Goal: Navigation & Orientation: Find specific page/section

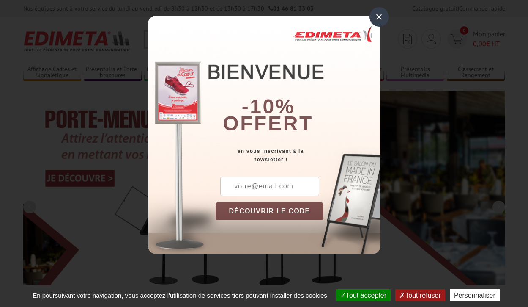
click at [363, 295] on button "Tout accepter" at bounding box center [363, 295] width 55 height 12
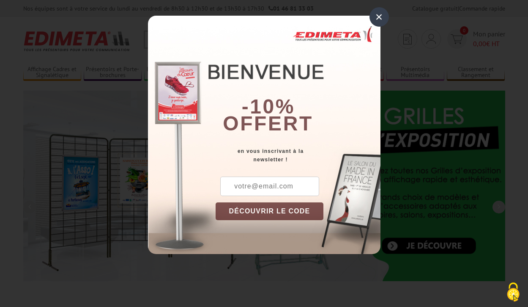
click at [379, 17] on div "×" at bounding box center [379, 16] width 19 height 19
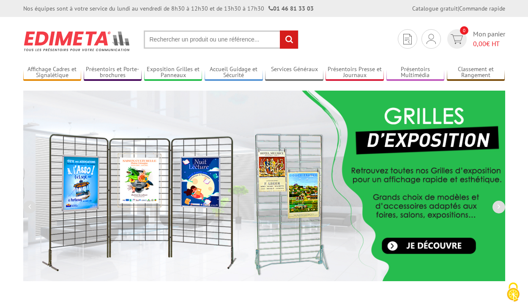
click at [0, 0] on div "Nos équipes sont à votre service du [DATE] au [DATE] de 8h30 à 12h30 et de 13h3…" at bounding box center [264, 8] width 528 height 17
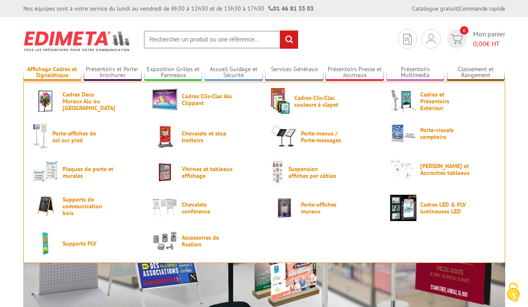
click at [52, 72] on link "Affichage Cadres et Signalétique" at bounding box center [52, 73] width 58 height 14
